Goal: Transaction & Acquisition: Purchase product/service

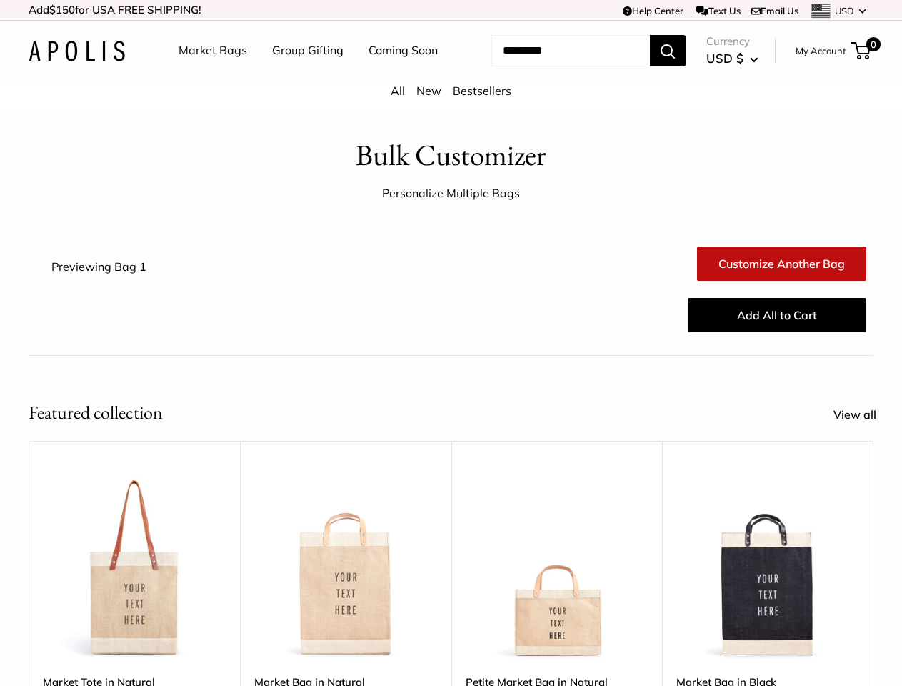
click at [451, 338] on div "Add All to Cart" at bounding box center [521, 315] width 705 height 46
click at [451, 10] on td "Help Center Text Us Email Us *** *** *** *** *** *** *** *** *** *** *** USD US…" at bounding box center [624, 10] width 500 height 20
click at [451, 74] on nav "Market Bags Group Gifting Coming Soon" at bounding box center [321, 51] width 342 height 46
click at [304, 74] on ul "Market Bags Group Gifting Coming Soon" at bounding box center [321, 51] width 284 height 46
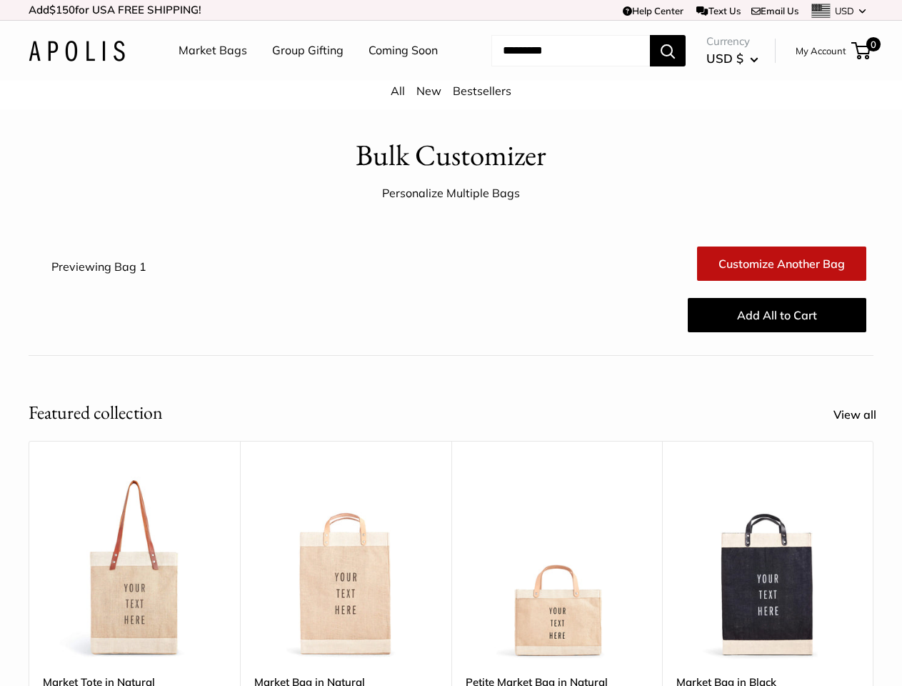
click at [554, 66] on input "Search..." at bounding box center [571, 50] width 159 height 31
click at [452, 551] on div "Upgrade: Next Day Fulfillment Customizable Text Sturdy & Spill Resistant Best S…" at bounding box center [557, 665] width 211 height 449
click at [452, 572] on div "Upgrade: Next Day Fulfillment Customizable Text Sturdy & Spill Resistant Best S…" at bounding box center [557, 665] width 211 height 449
